Goal: Transaction & Acquisition: Book appointment/travel/reservation

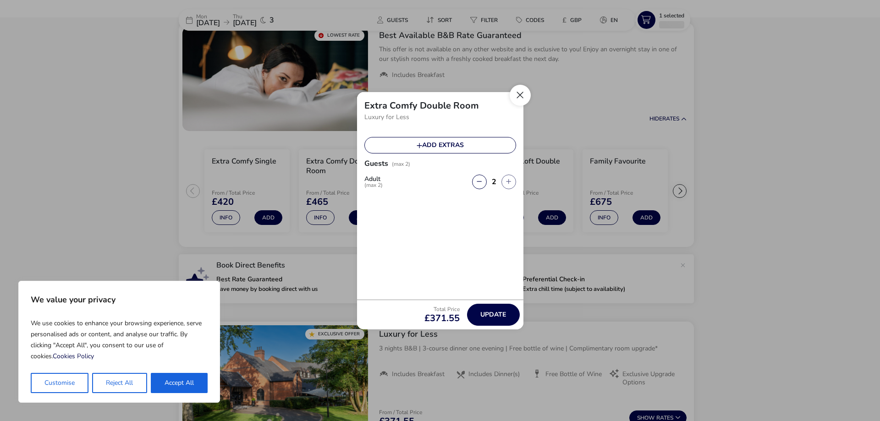
click at [520, 98] on button "Close" at bounding box center [520, 95] width 21 height 21
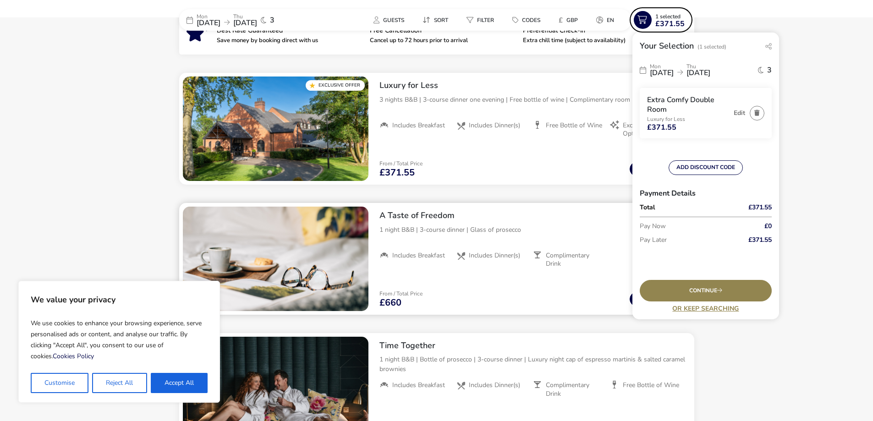
scroll to position [389, 0]
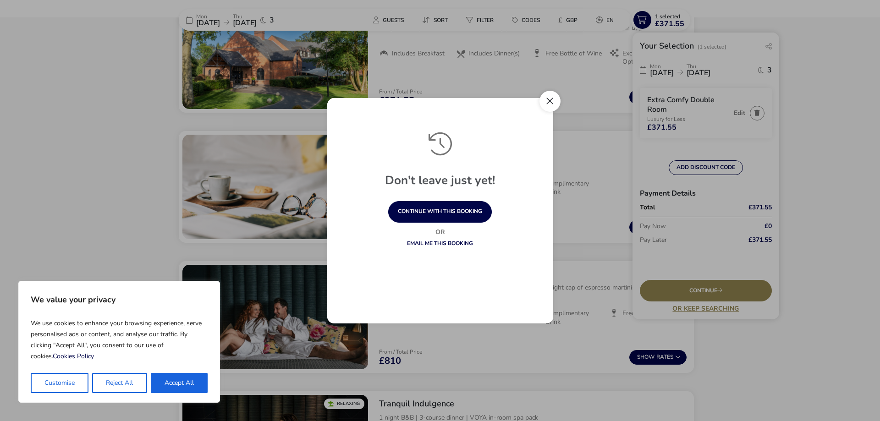
click at [552, 100] on button "Close" at bounding box center [550, 101] width 21 height 21
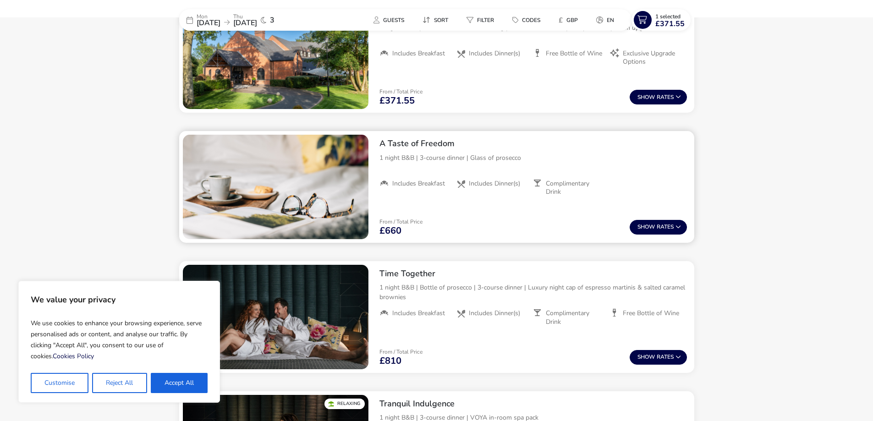
click at [412, 145] on h2 "A Taste of Freedom" at bounding box center [534, 143] width 308 height 11
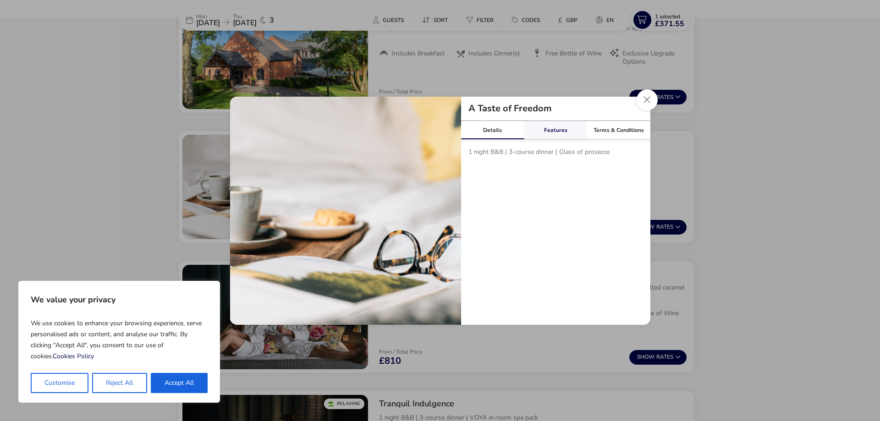
click at [568, 133] on link "Features" at bounding box center [555, 130] width 63 height 18
click at [594, 129] on link "Terms & Conditions" at bounding box center [618, 130] width 63 height 18
click at [641, 109] on div "A Taste of Freedom" at bounding box center [555, 109] width 189 height 24
click at [645, 99] on button "Close modal" at bounding box center [647, 99] width 21 height 21
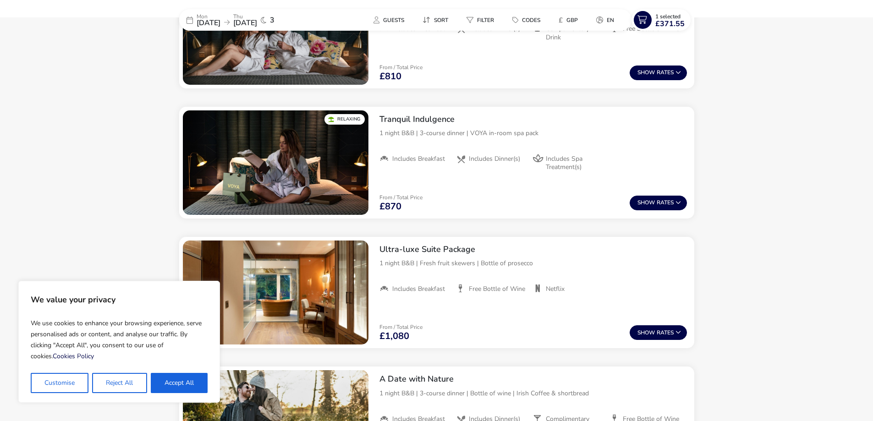
scroll to position [756, 0]
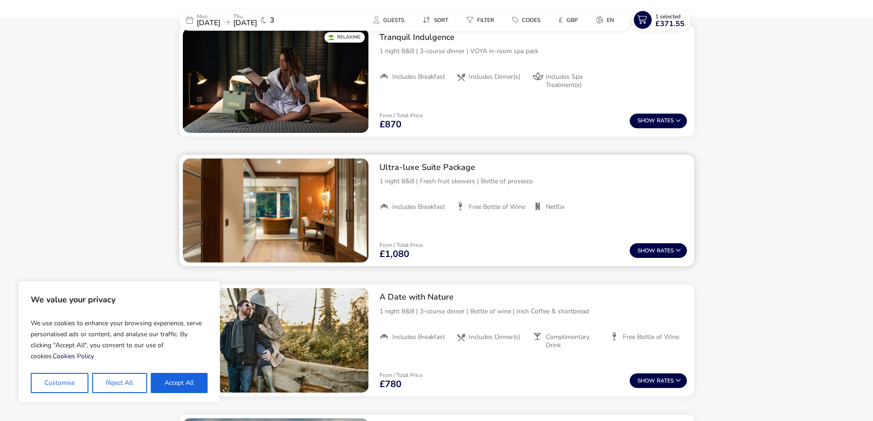
click at [355, 201] on img "1 / 1" at bounding box center [276, 211] width 186 height 105
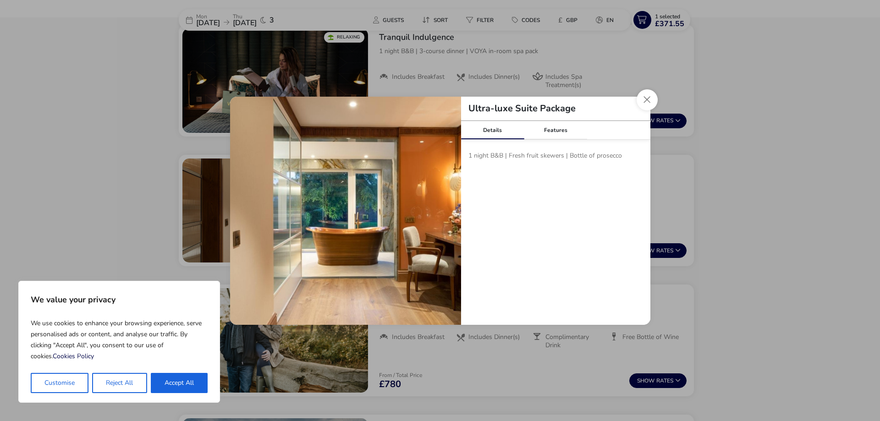
click at [543, 119] on div "Ultra-luxe Suite Package" at bounding box center [555, 109] width 189 height 24
click at [542, 126] on link "Features" at bounding box center [555, 130] width 63 height 18
click at [449, 215] on img "tariffDetails" at bounding box center [345, 212] width 231 height 231
click at [654, 100] on button "Close modal" at bounding box center [647, 99] width 21 height 21
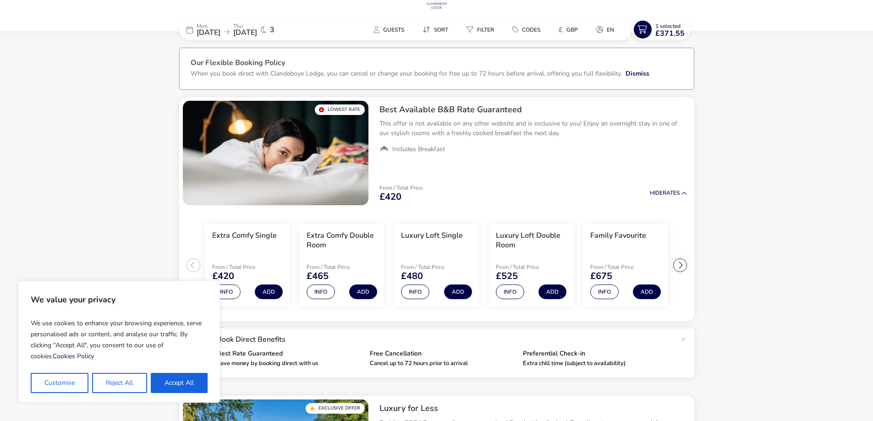
scroll to position [22, 0]
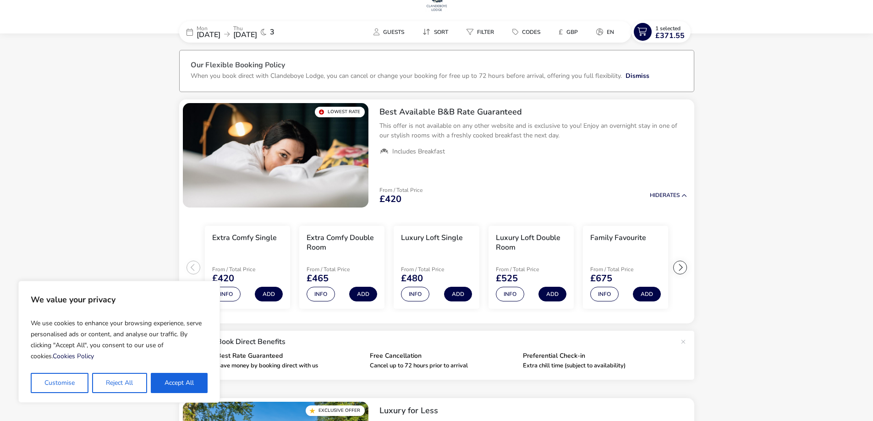
click at [221, 32] on span "[DATE]" at bounding box center [209, 35] width 24 height 10
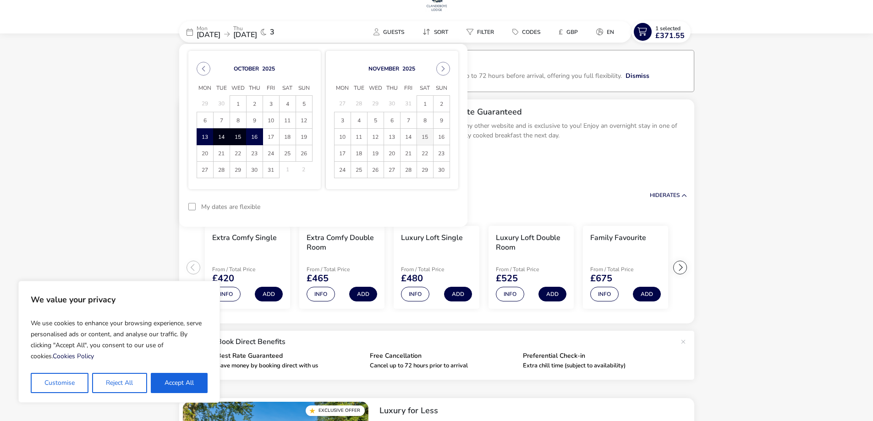
click at [425, 134] on span "15" at bounding box center [425, 137] width 16 height 16
click at [443, 139] on span "16" at bounding box center [442, 137] width 16 height 16
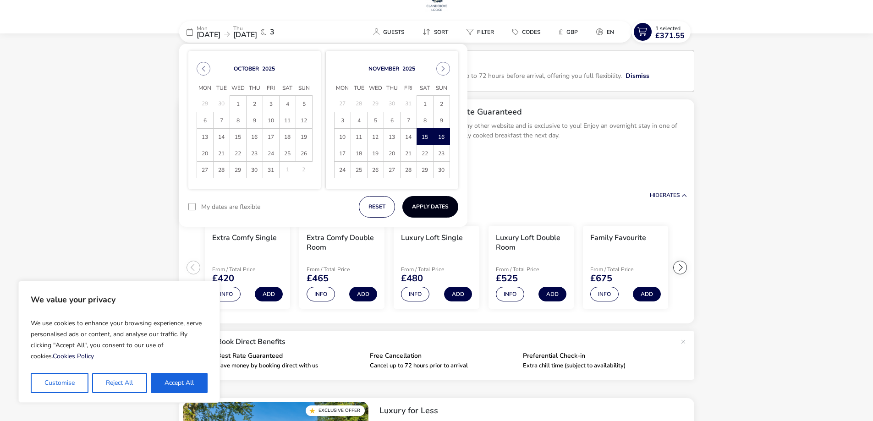
click at [441, 204] on button "Apply Dates" at bounding box center [431, 207] width 56 height 22
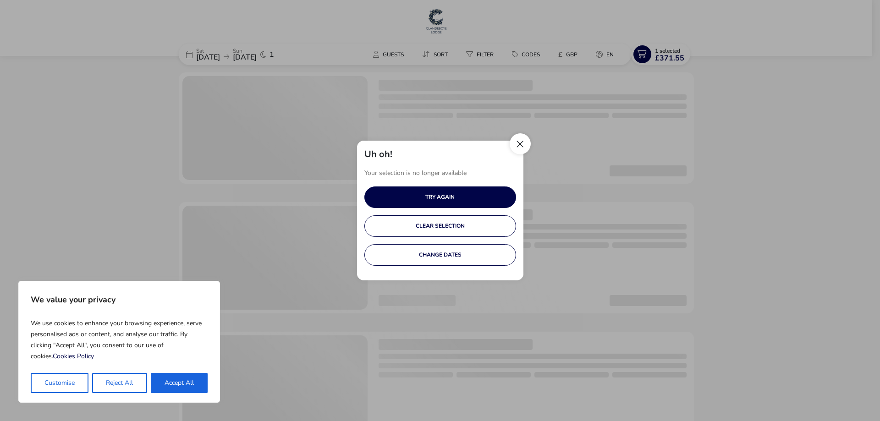
click at [525, 140] on button "Close" at bounding box center [520, 143] width 21 height 21
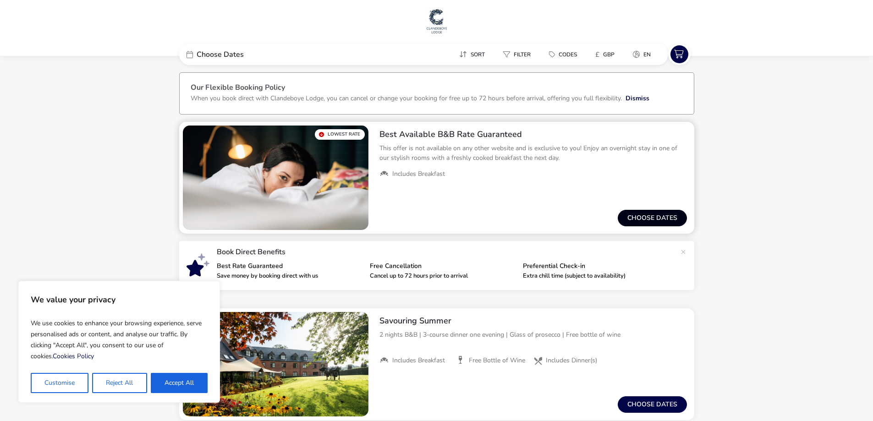
click at [664, 220] on button "Choose dates" at bounding box center [652, 218] width 69 height 17
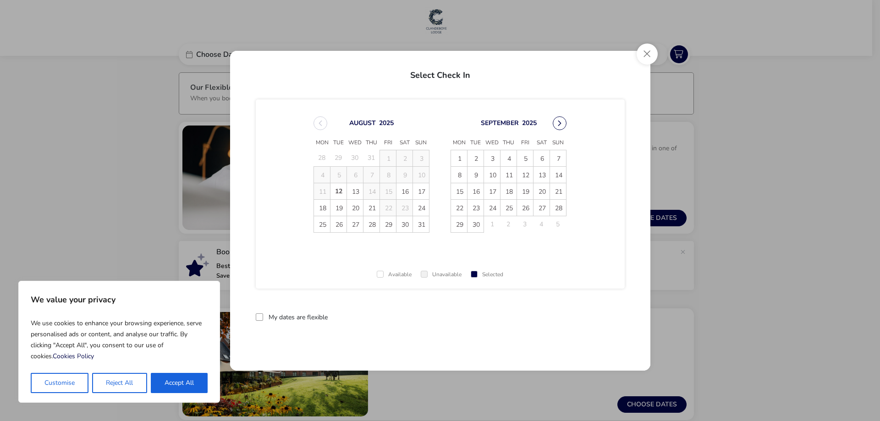
click at [561, 119] on button "Next Month" at bounding box center [560, 123] width 14 height 14
click at [563, 119] on button "Next Month" at bounding box center [560, 123] width 14 height 14
click at [527, 174] on span "7" at bounding box center [525, 175] width 16 height 16
click at [539, 171] on span "8" at bounding box center [542, 175] width 16 height 16
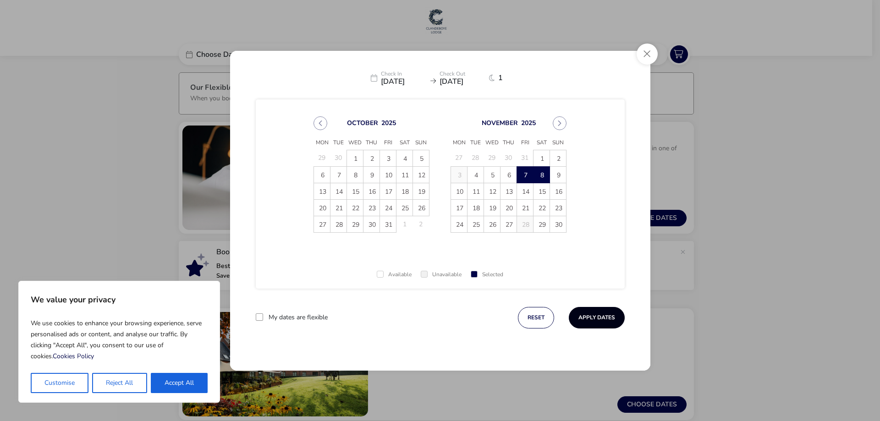
click at [590, 320] on button "Apply Dates" at bounding box center [597, 318] width 56 height 22
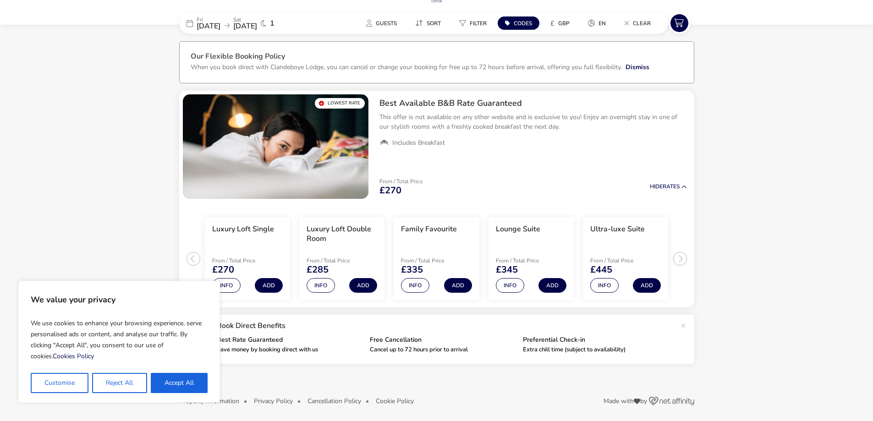
scroll to position [34, 0]
